Goal: Task Accomplishment & Management: Manage account settings

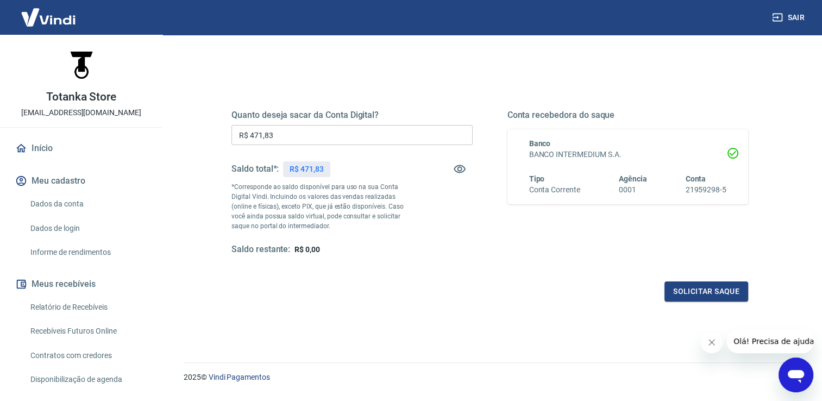
scroll to position [109, 0]
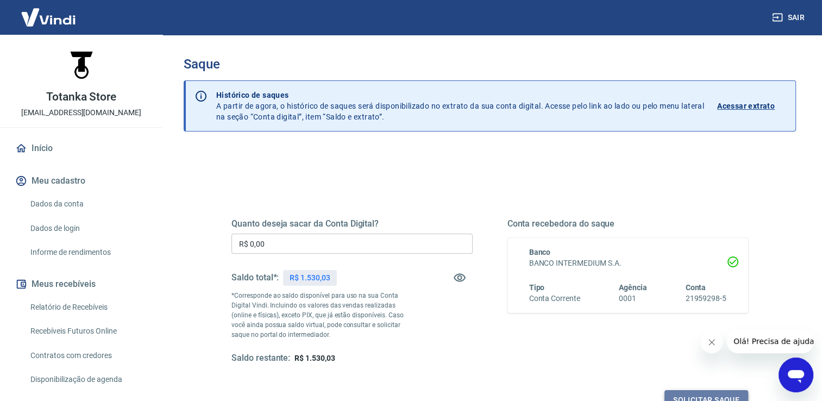
click at [694, 397] on button "Solicitar saque" at bounding box center [707, 400] width 84 height 20
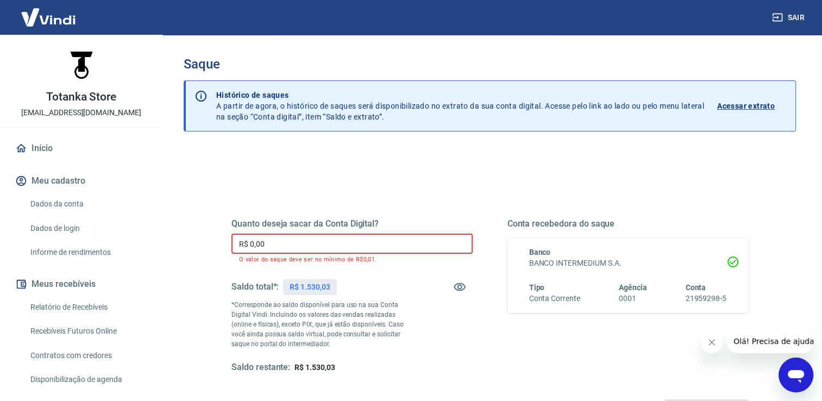
click at [345, 240] on input "R$ 0,00" at bounding box center [352, 244] width 241 height 20
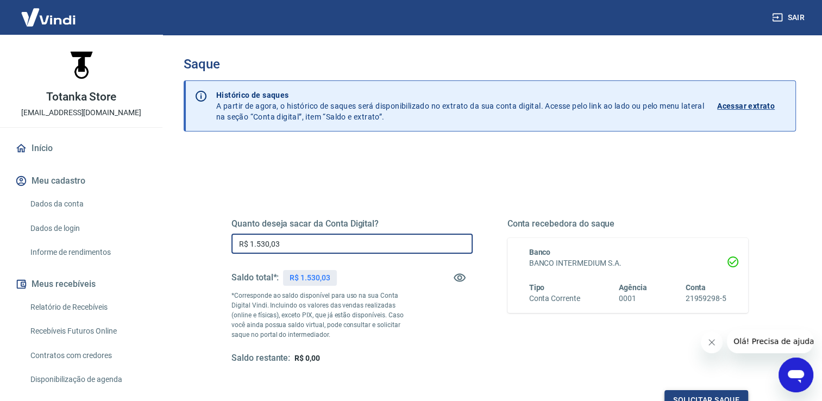
type input "R$ 1.530,03"
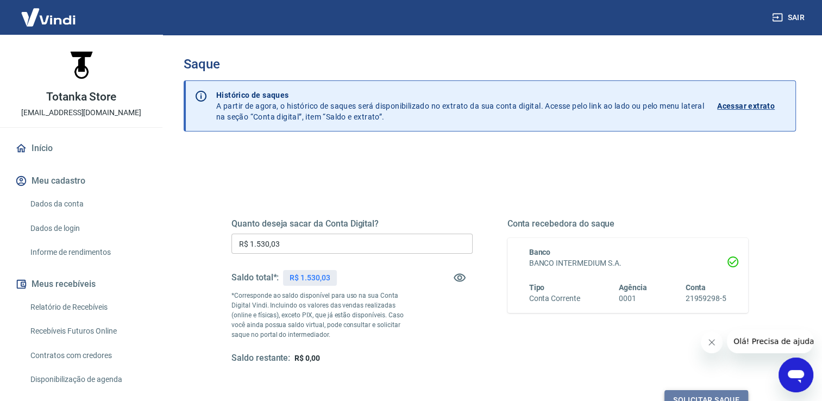
click at [703, 399] on button "Solicitar saque" at bounding box center [707, 400] width 84 height 20
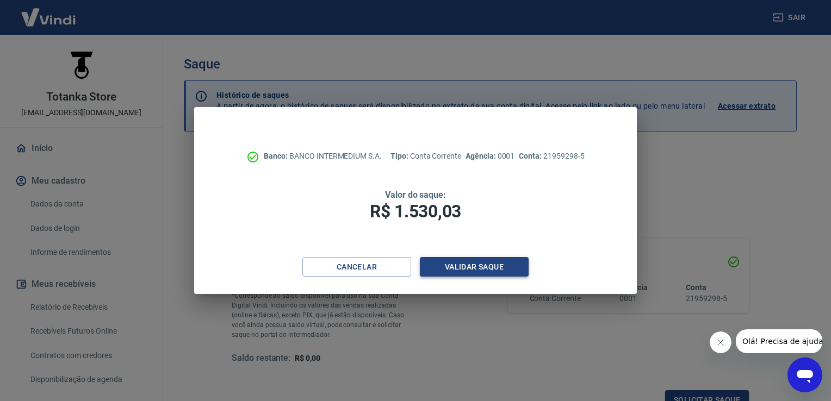
click at [474, 269] on button "Validar saque" at bounding box center [474, 267] width 109 height 20
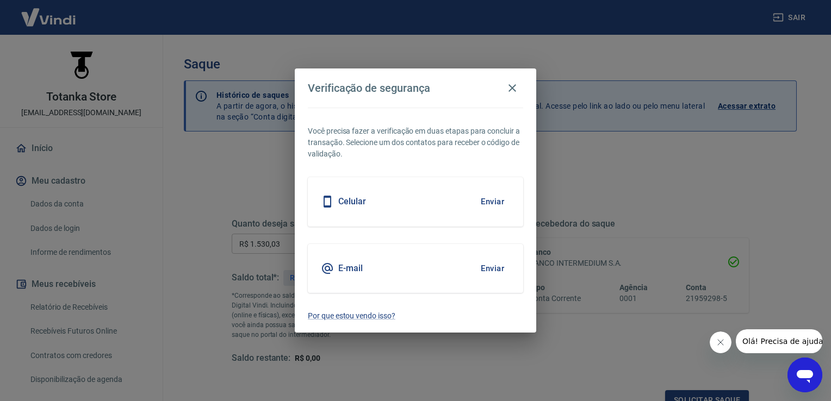
scroll to position [9, 0]
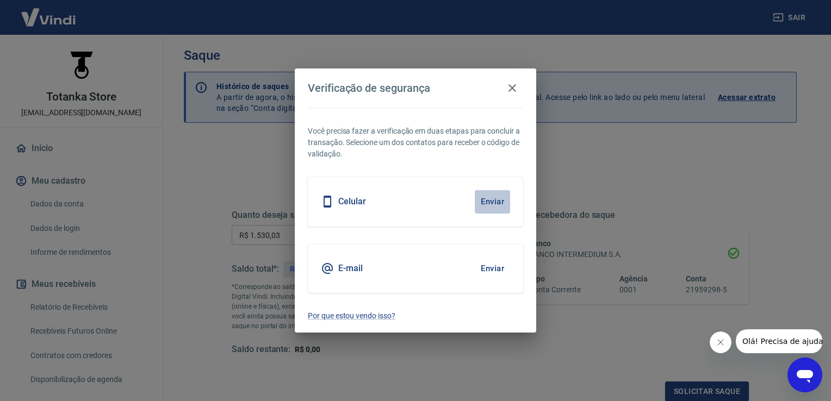
click at [488, 201] on button "Enviar" at bounding box center [492, 201] width 35 height 23
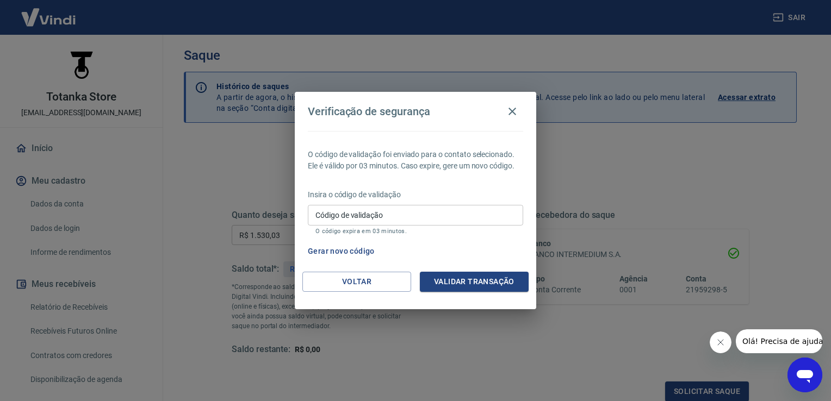
click at [760, 340] on span "Olá! Precisa de ajuda?" at bounding box center [783, 341] width 85 height 9
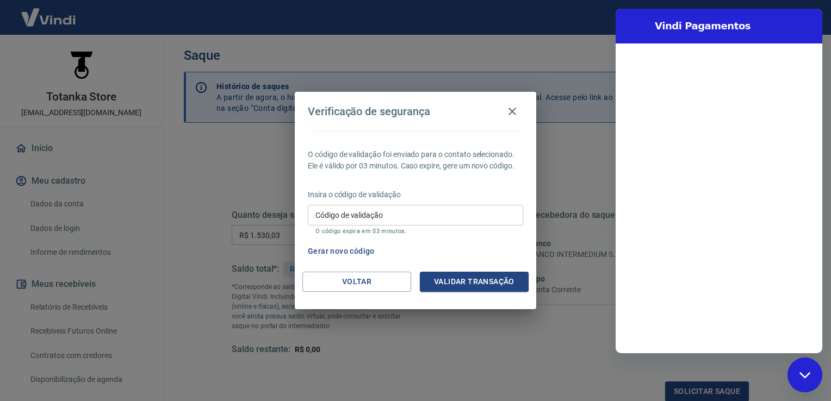
scroll to position [0, 0]
click at [361, 251] on button "Gerar novo código" at bounding box center [341, 251] width 76 height 20
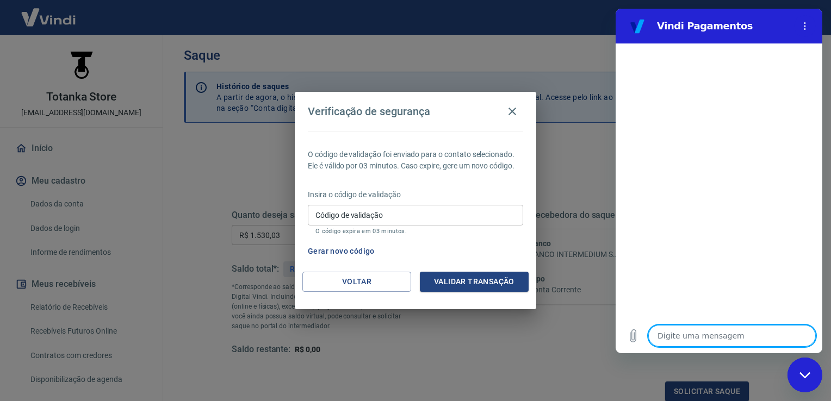
click at [663, 335] on textarea at bounding box center [731, 336] width 167 height 22
type textarea "b"
type textarea "x"
type textarea "bo"
type textarea "x"
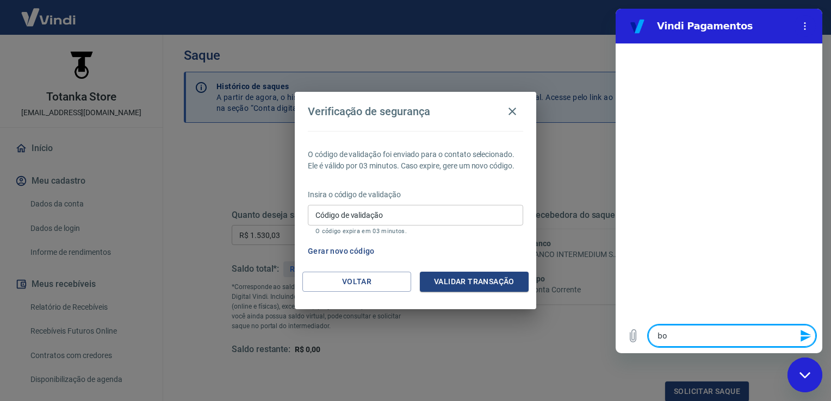
type textarea "bom"
type textarea "x"
type textarea "bom"
type textarea "x"
type textarea "bom d"
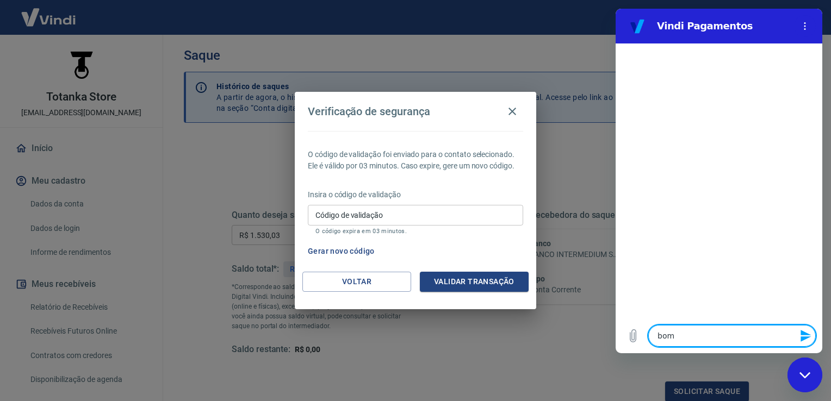
type textarea "x"
type textarea "bom di"
type textarea "x"
type textarea "bom dia"
type textarea "x"
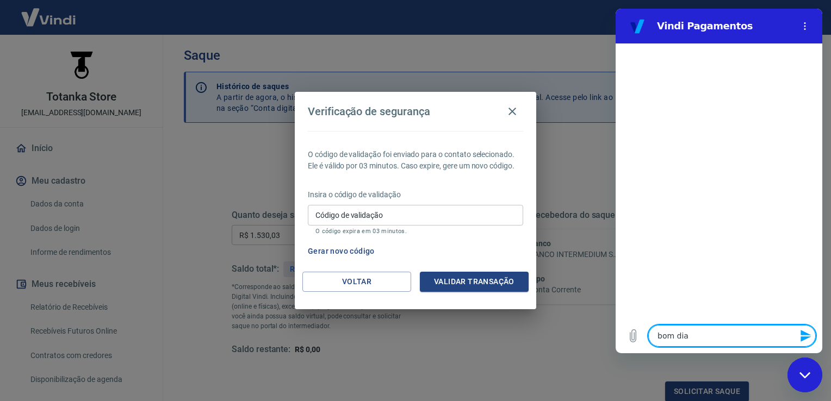
type textarea "bom dia"
type textarea "x"
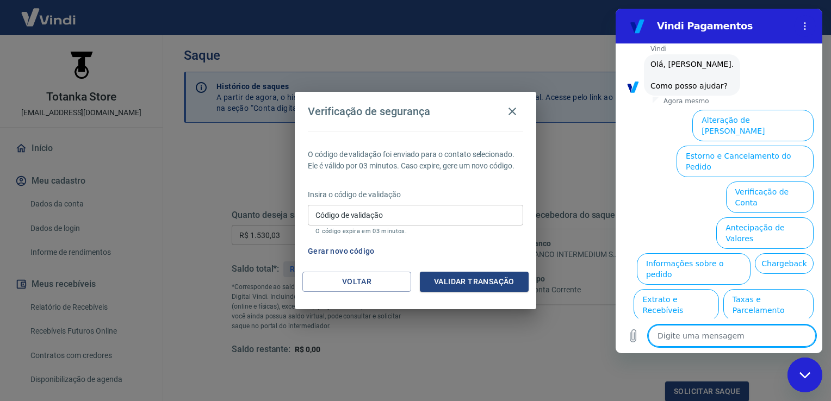
scroll to position [59, 0]
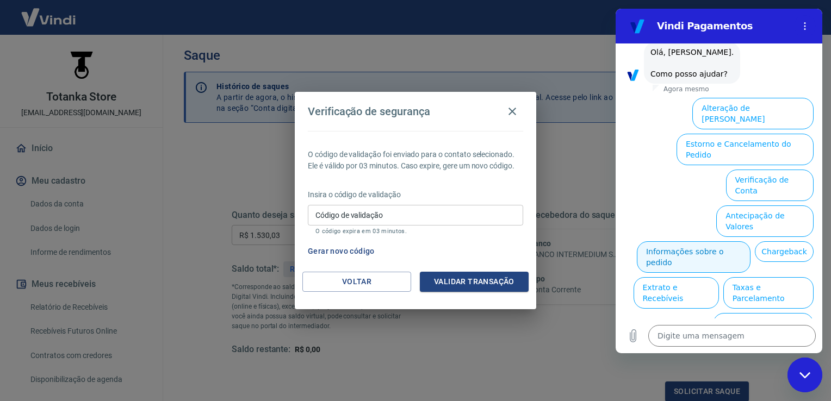
click at [705, 241] on button "Informações sobre o pedido" at bounding box center [693, 257] width 114 height 32
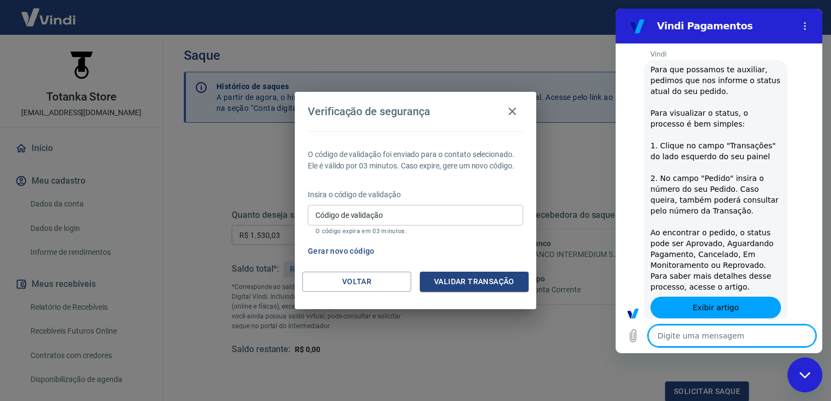
type textarea "x"
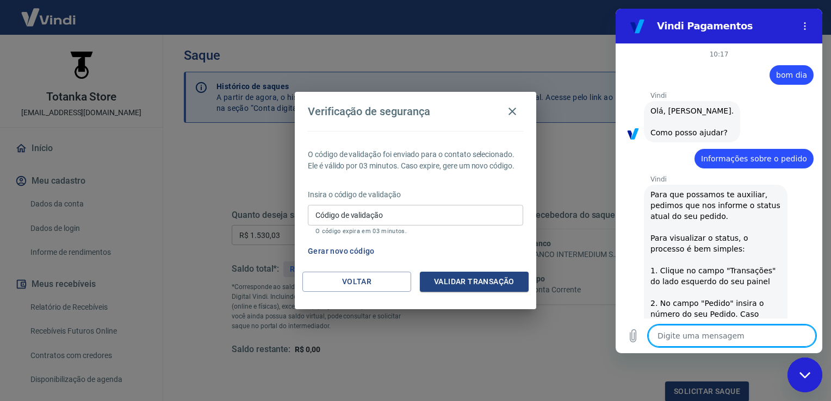
type textarea "b"
type textarea "x"
type textarea "bo"
type textarea "x"
type textarea "bom"
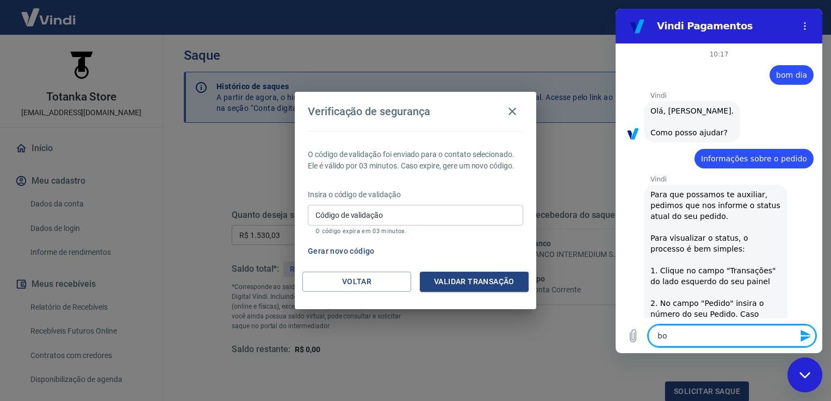
type textarea "x"
type textarea "bom"
type textarea "x"
type textarea "bom d"
type textarea "x"
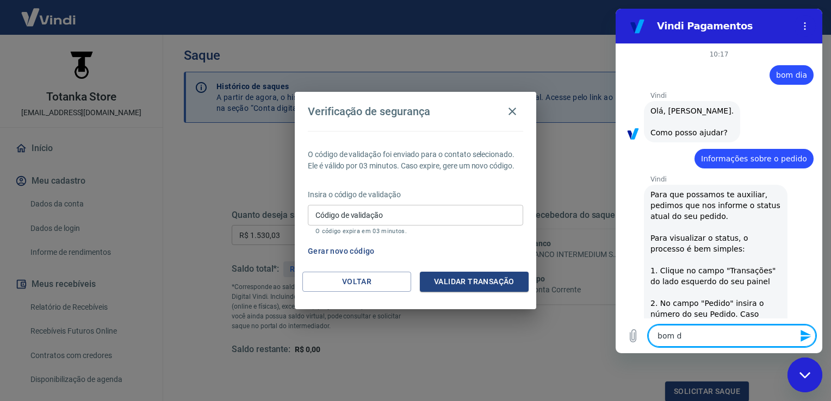
type textarea "bom di"
type textarea "x"
type textarea "bom dia"
type textarea "x"
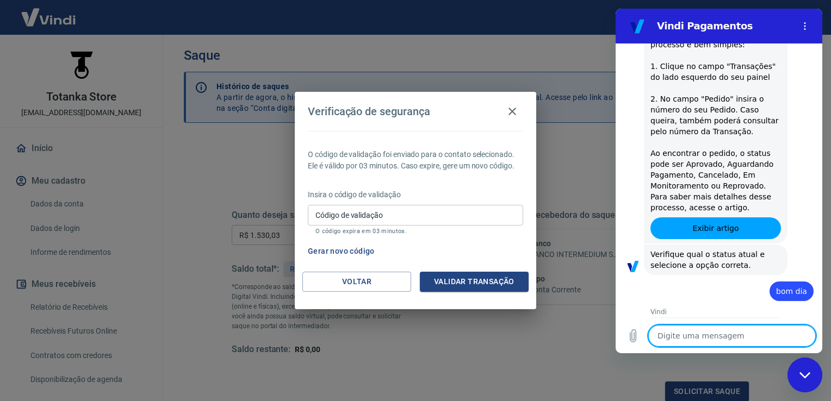
scroll to position [257, 0]
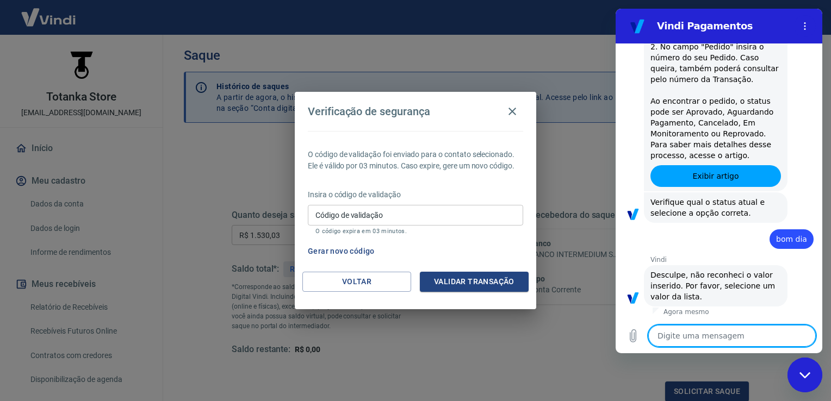
type textarea "s"
type textarea "x"
type textarea "sa"
type textarea "x"
type textarea "saq"
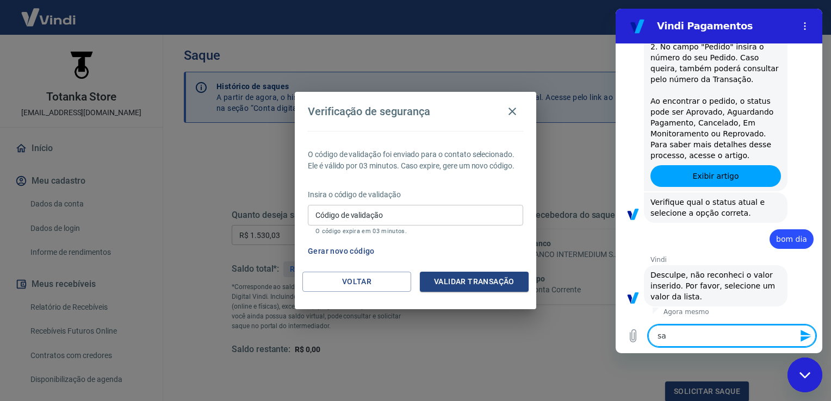
type textarea "x"
type textarea "saqu"
type textarea "x"
type textarea "saque"
type textarea "x"
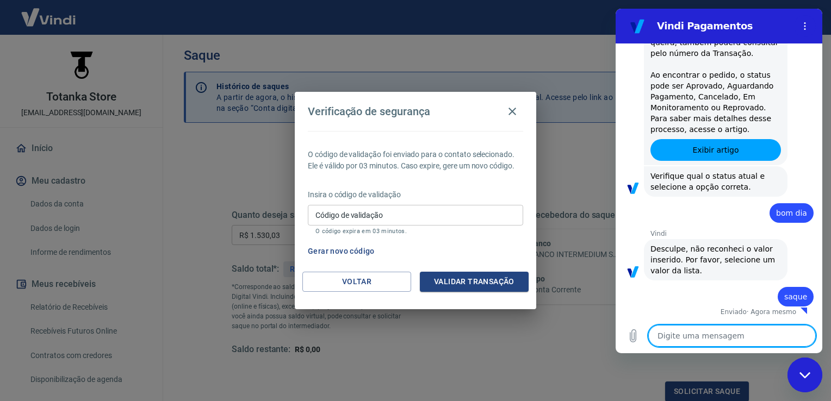
type textarea "x"
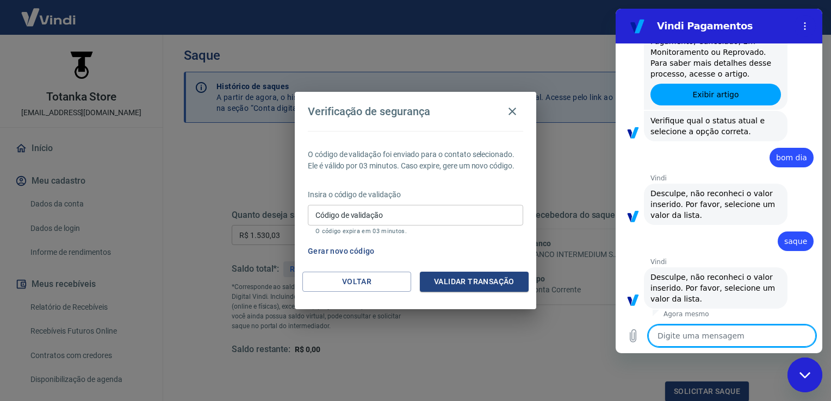
scroll to position [340, 0]
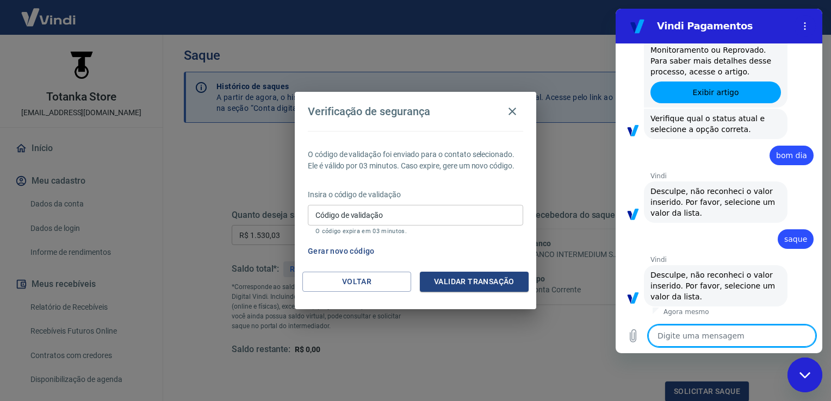
type textarea "1"
type textarea "x"
type textarea "15"
type textarea "x"
type textarea "153"
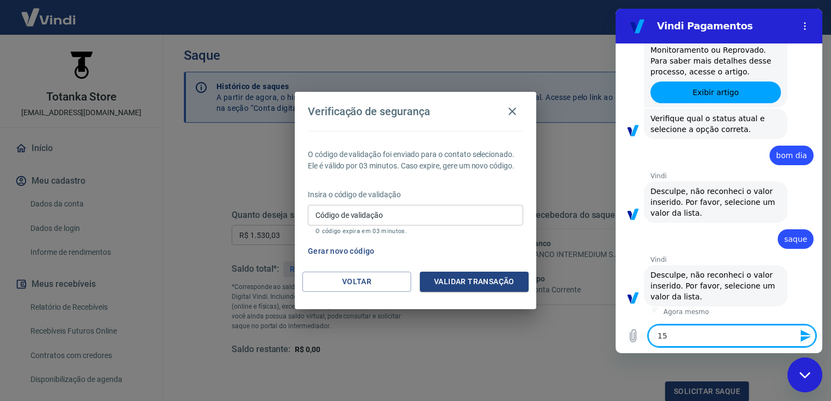
type textarea "x"
type textarea "1530"
type textarea "x"
type textarea "1530,"
type textarea "x"
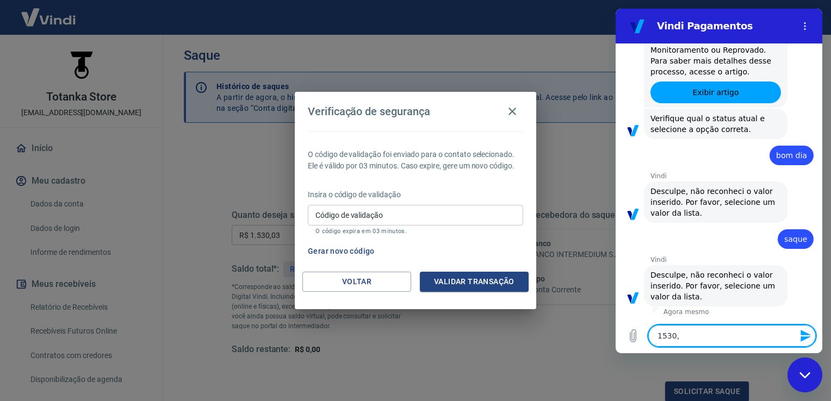
type textarea "1530,0"
type textarea "x"
type textarea "1530,03"
type textarea "x"
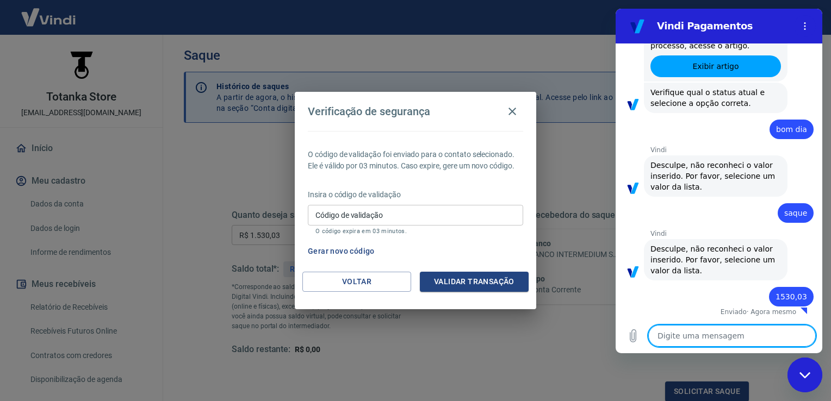
type textarea "x"
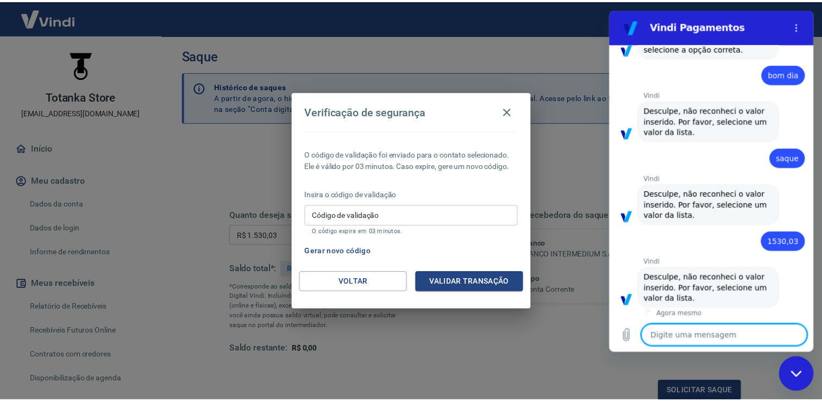
scroll to position [424, 0]
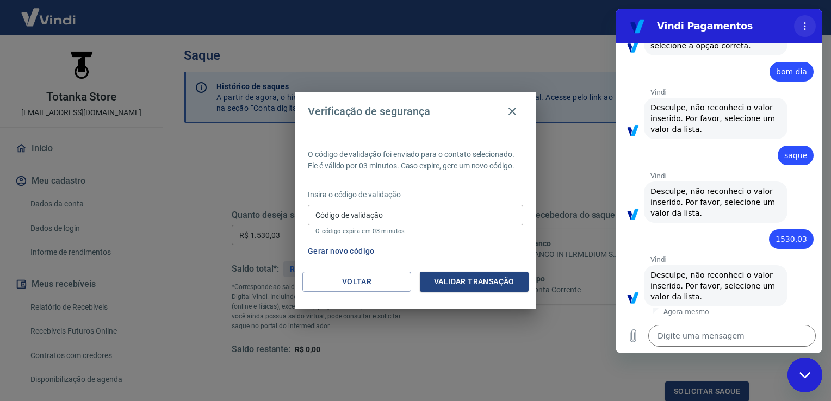
click at [799, 21] on button "Menu de opções" at bounding box center [805, 26] width 22 height 22
type textarea "x"
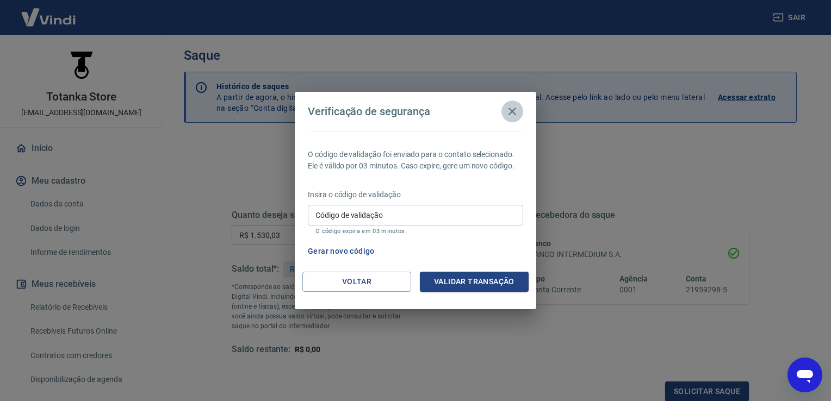
click at [515, 109] on icon "button" at bounding box center [511, 111] width 13 height 13
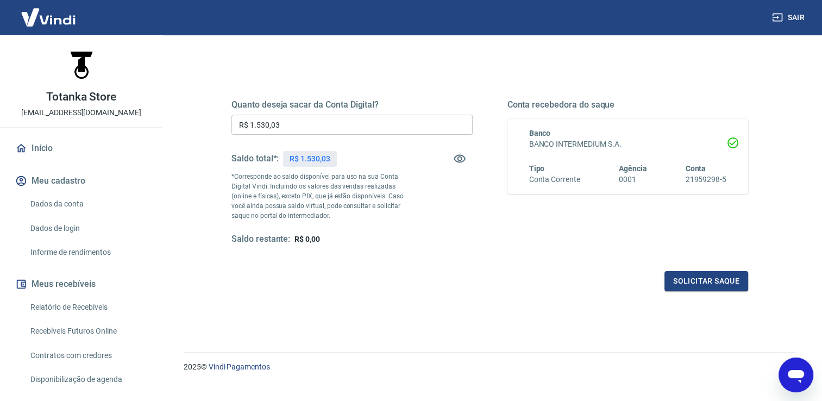
scroll to position [135, 0]
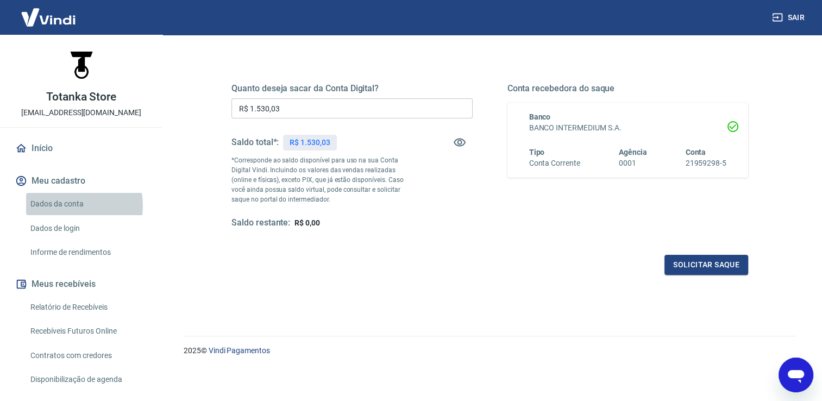
click at [68, 205] on link "Dados da conta" at bounding box center [87, 204] width 123 height 22
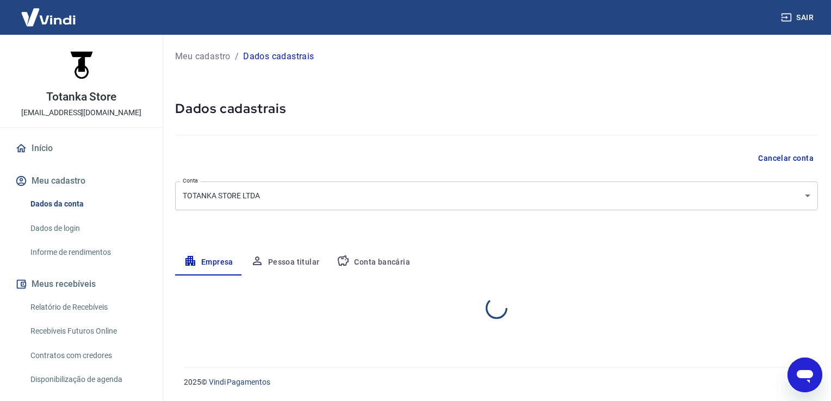
select select "SP"
select select "business"
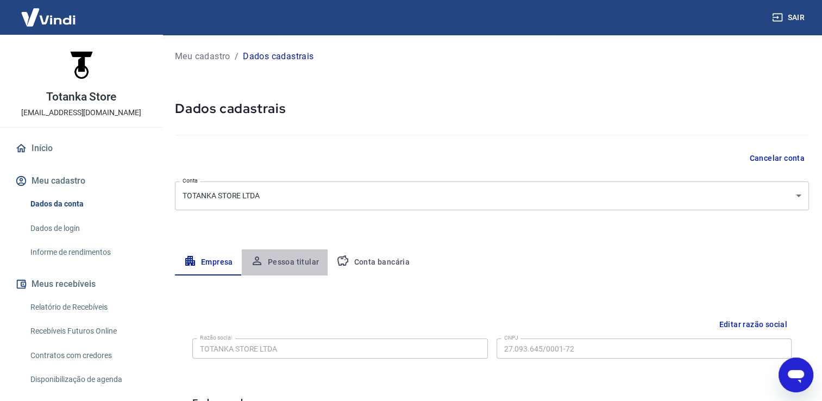
click at [296, 259] on button "Pessoa titular" at bounding box center [285, 262] width 86 height 26
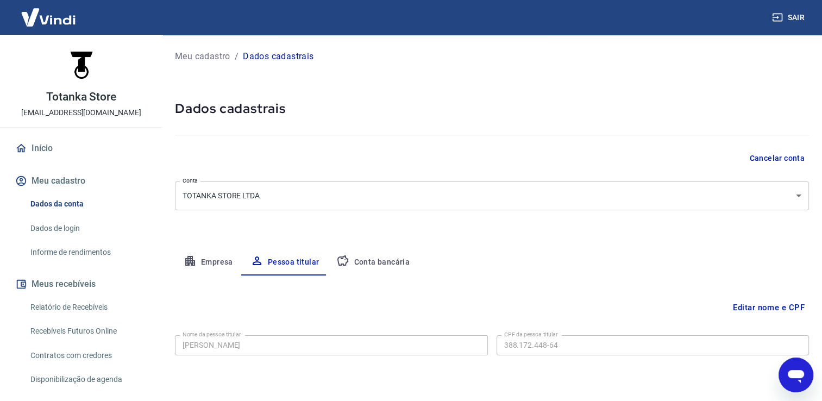
scroll to position [33, 0]
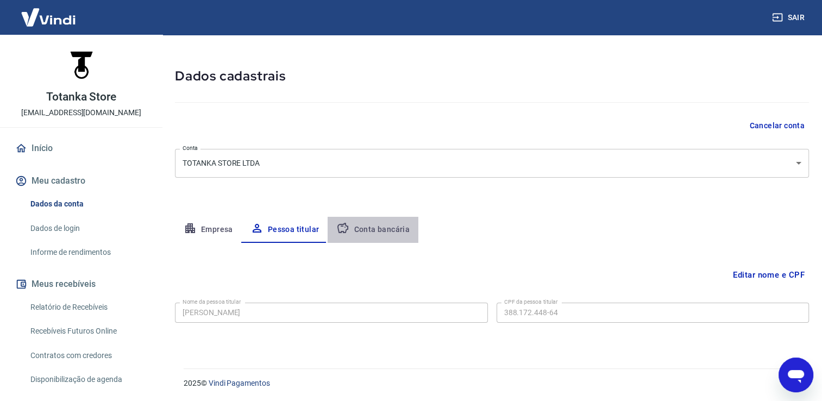
click at [382, 229] on button "Conta bancária" at bounding box center [373, 230] width 91 height 26
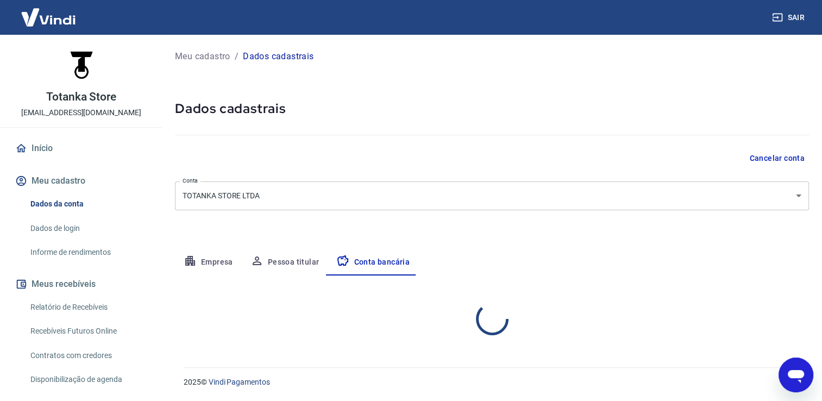
scroll to position [0, 0]
select select "1"
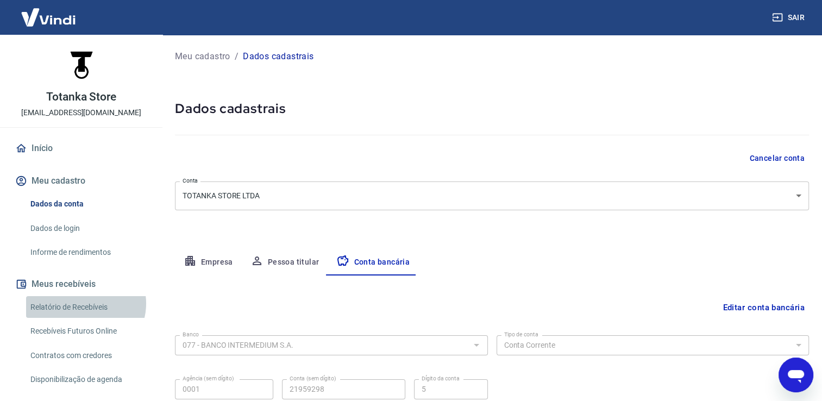
click at [85, 303] on link "Relatório de Recebíveis" at bounding box center [87, 307] width 123 height 22
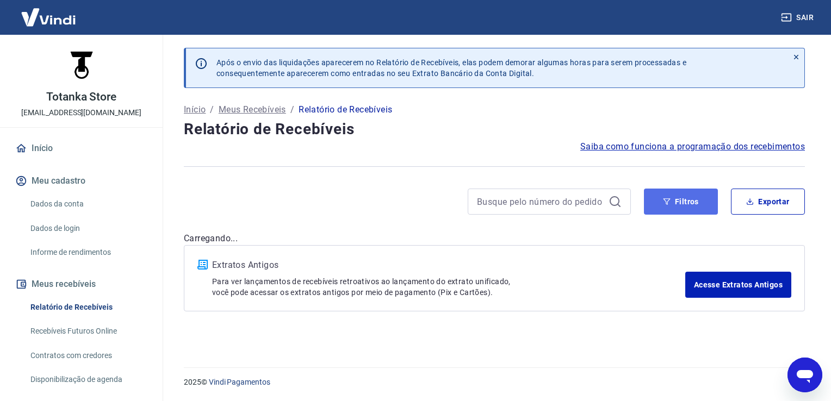
click at [674, 207] on button "Filtros" at bounding box center [681, 202] width 74 height 26
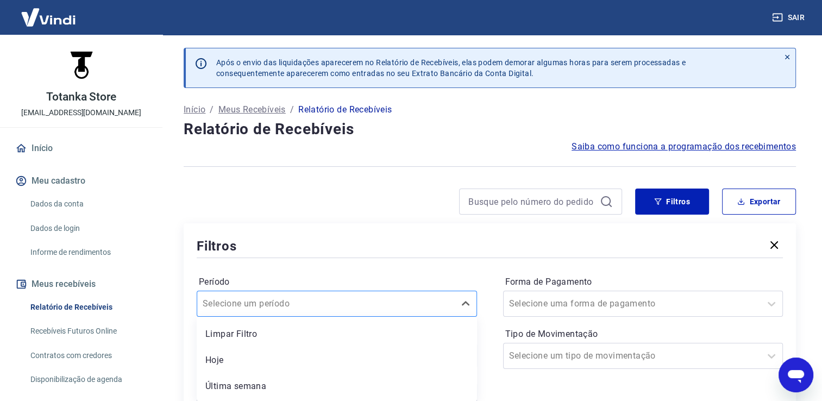
scroll to position [60, 0]
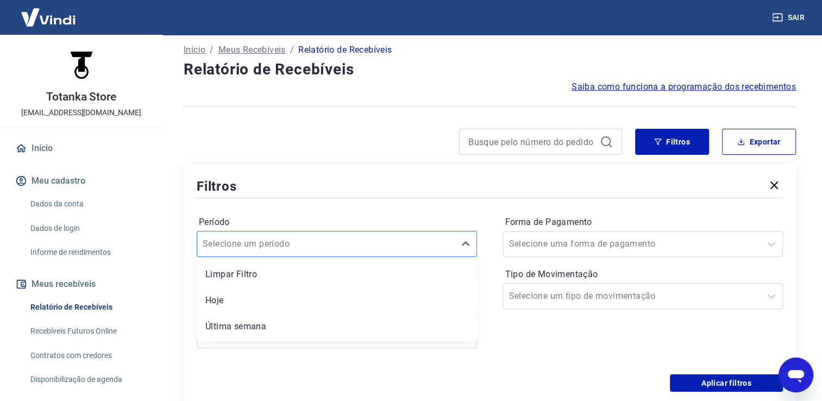
click at [454, 257] on div "option Limpar Filtro focused, 1 of 7. 7 results available. Use Up and Down to c…" at bounding box center [337, 244] width 280 height 26
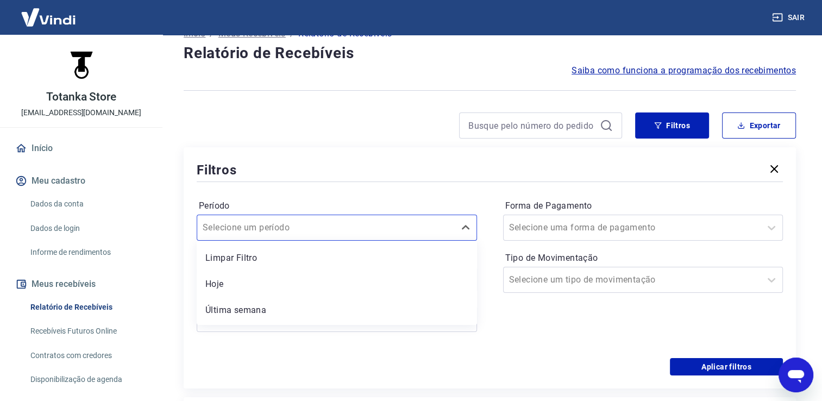
scroll to position [79, 0]
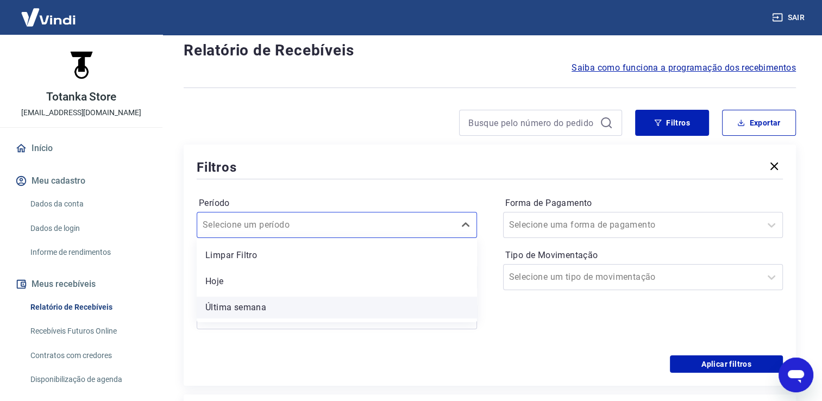
click at [393, 312] on div "Última semana" at bounding box center [337, 308] width 280 height 22
click at [393, 312] on input at bounding box center [328, 316] width 245 height 16
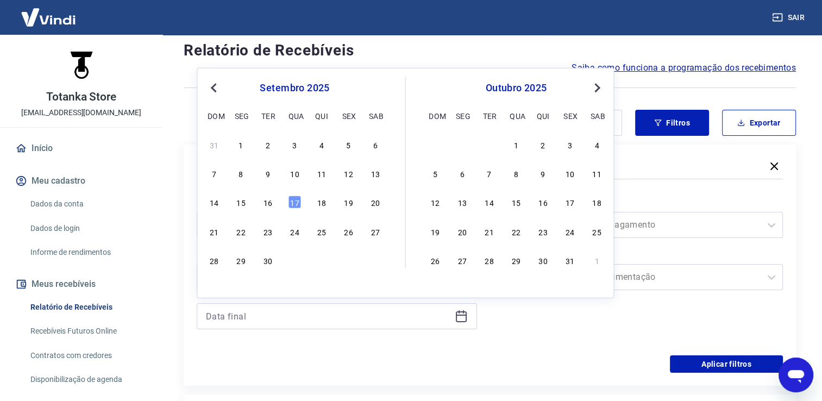
click at [392, 305] on div at bounding box center [337, 316] width 280 height 26
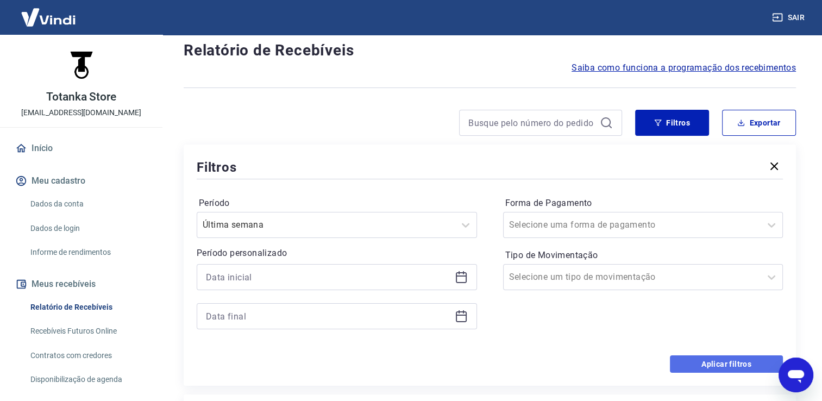
click at [700, 367] on button "Aplicar filtros" at bounding box center [726, 363] width 113 height 17
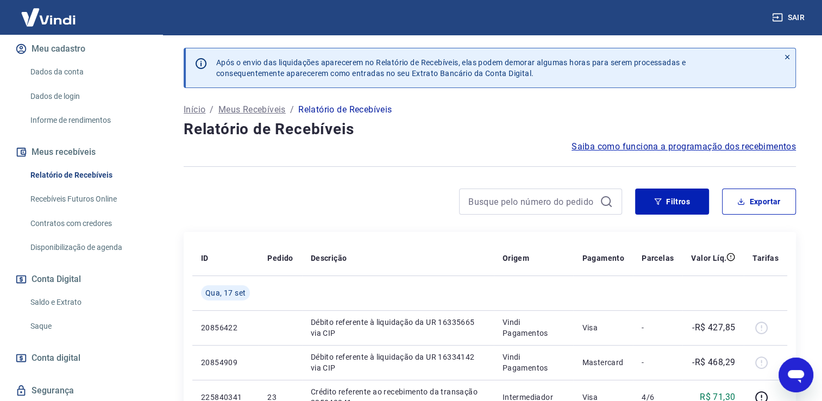
scroll to position [135, 0]
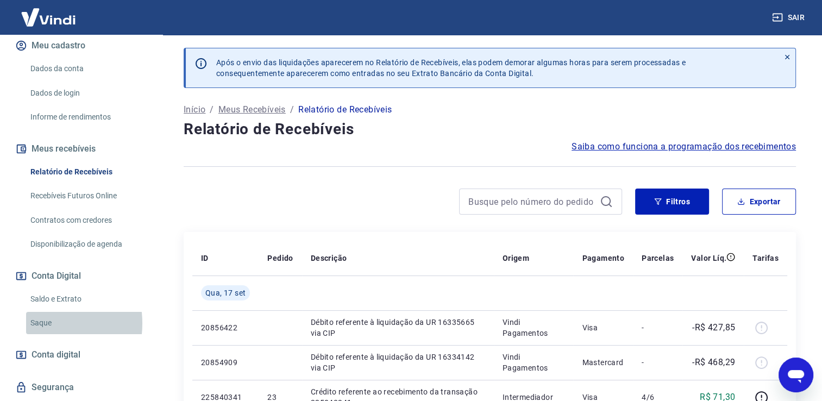
click at [36, 323] on link "Saque" at bounding box center [87, 323] width 123 height 22
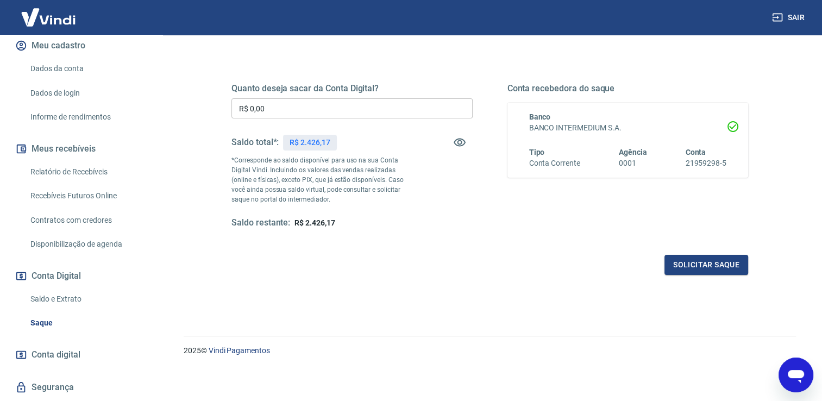
scroll to position [165, 0]
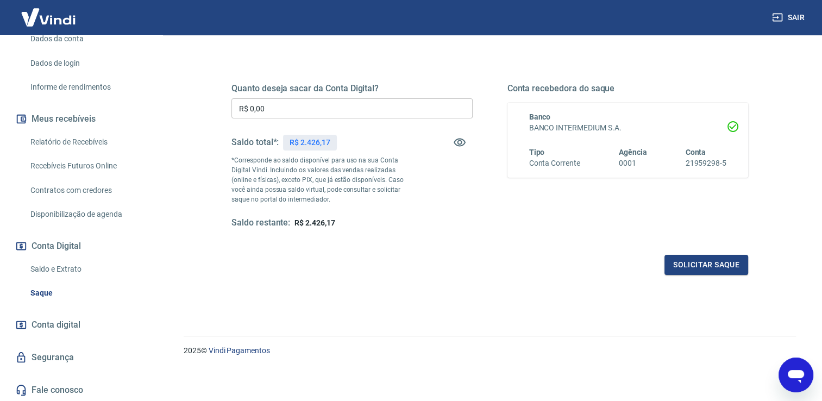
click at [66, 323] on span "Conta digital" at bounding box center [56, 324] width 49 height 15
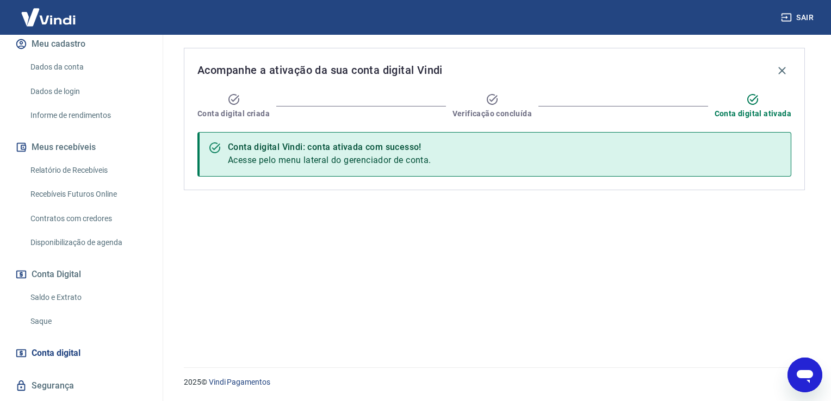
scroll to position [165, 0]
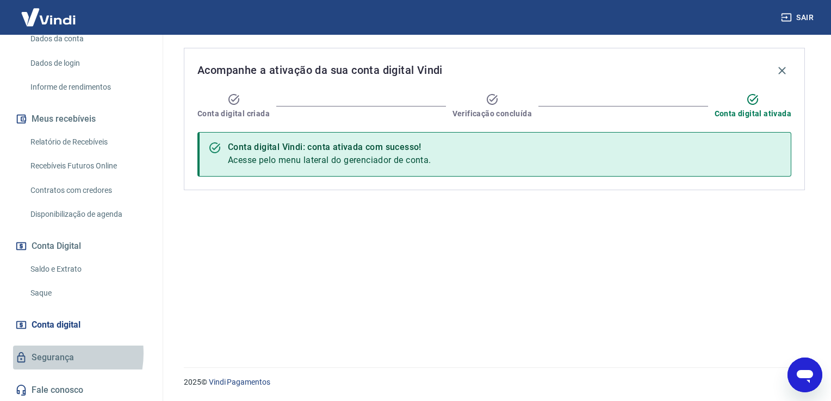
click at [46, 353] on link "Segurança" at bounding box center [81, 358] width 136 height 24
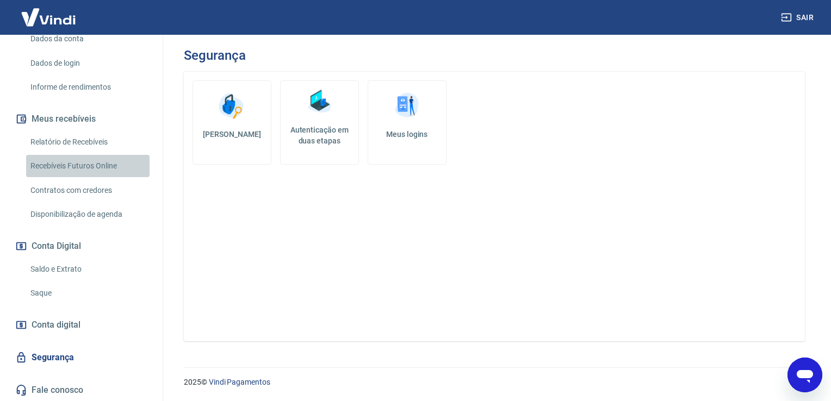
click at [104, 162] on link "Recebíveis Futuros Online" at bounding box center [87, 166] width 123 height 22
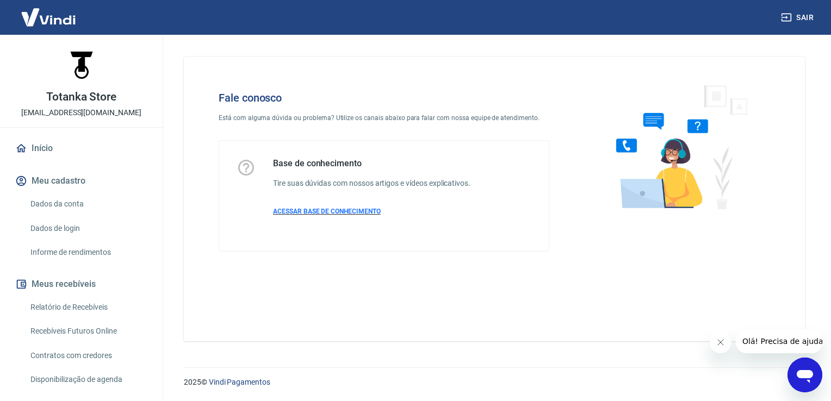
click at [351, 212] on span "ACESSAR BASE DE CONHECIMENTO" at bounding box center [327, 212] width 108 height 8
